Goal: Information Seeking & Learning: Check status

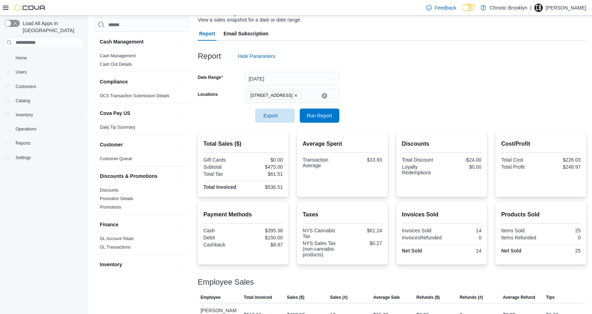
scroll to position [78, 0]
